Goal: Task Accomplishment & Management: Manage account settings

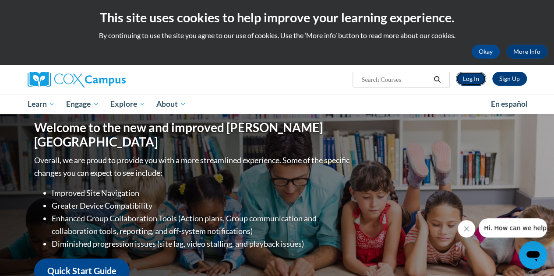
click at [471, 79] on link "Log In" at bounding box center [471, 79] width 30 height 14
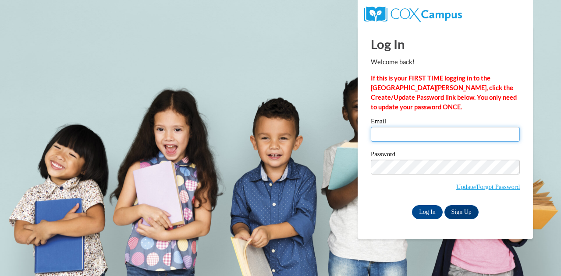
click at [404, 138] on input "Email" at bounding box center [445, 134] width 149 height 15
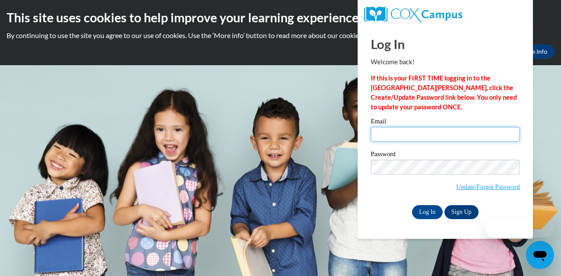
type input "gary.goelz@muskegonorway.org"
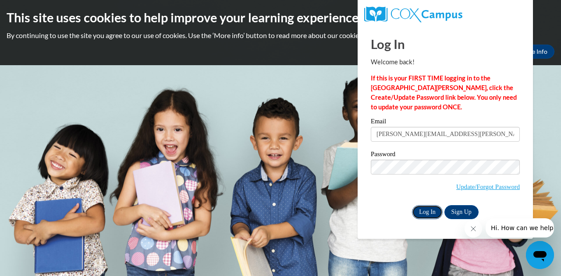
click at [425, 213] on input "Log In" at bounding box center [427, 212] width 31 height 14
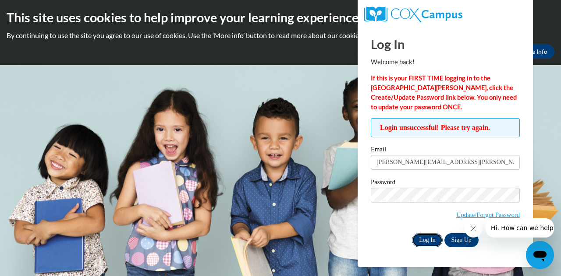
click at [421, 241] on input "Log In" at bounding box center [427, 241] width 31 height 14
